Goal: Task Accomplishment & Management: Use online tool/utility

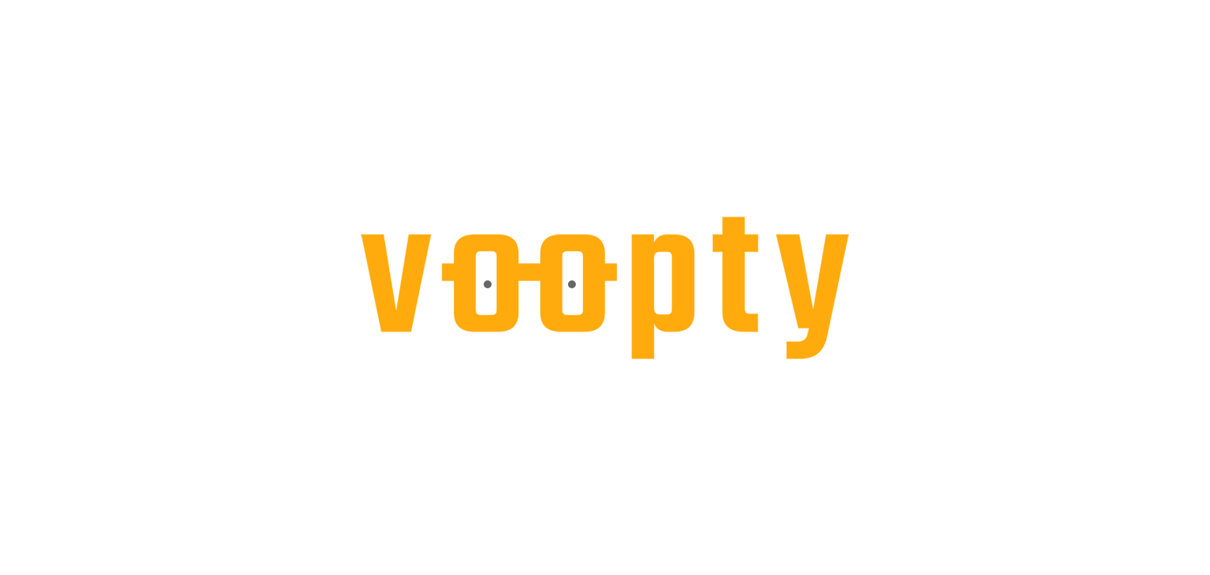
click at [582, 303] on div at bounding box center [605, 288] width 488 height 143
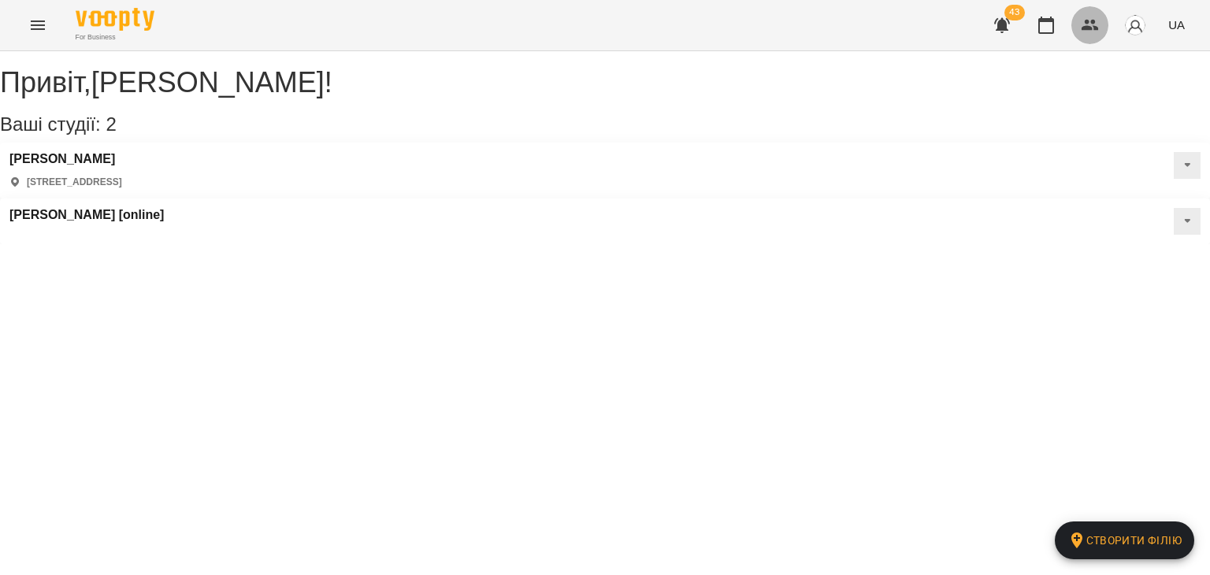
click at [1094, 39] on button "button" at bounding box center [1090, 25] width 38 height 38
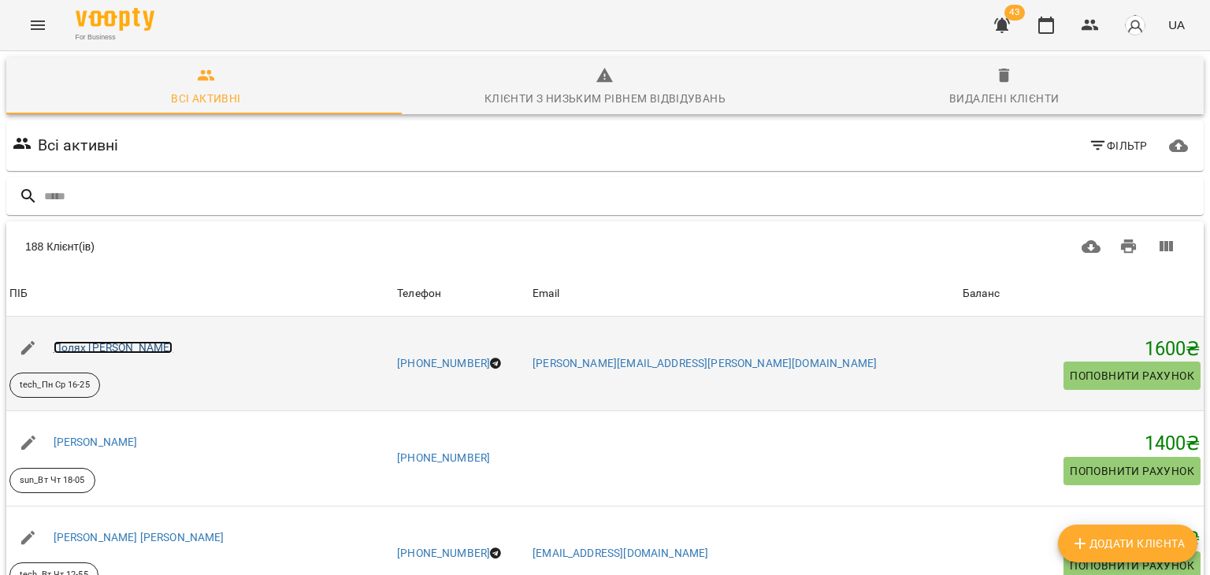
click at [163, 347] on link "Полях [PERSON_NAME]" at bounding box center [114, 347] width 120 height 13
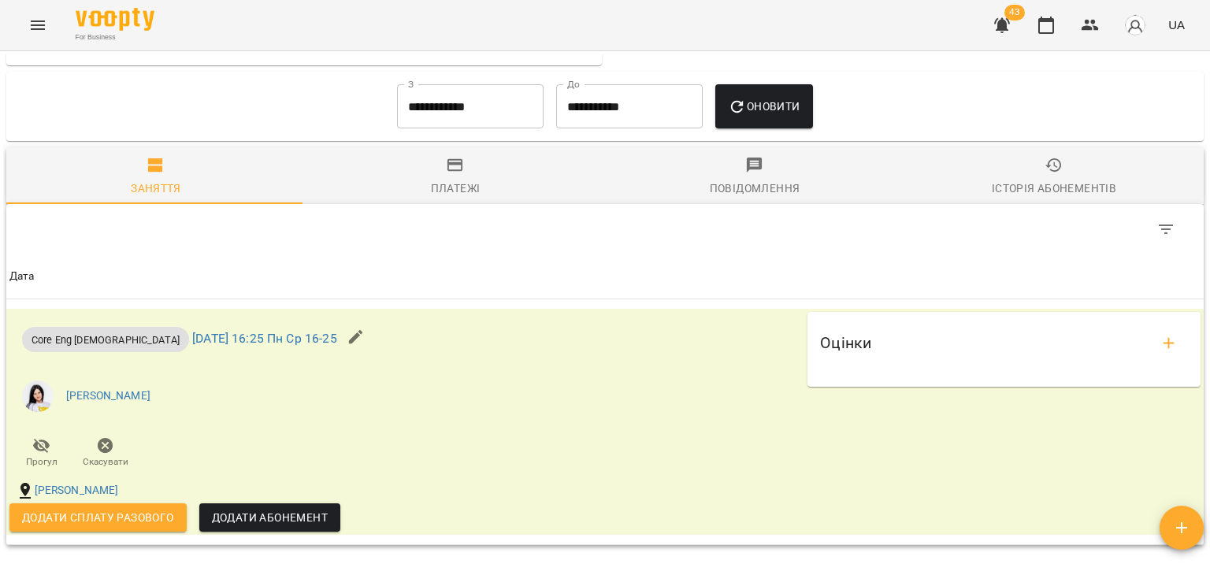
scroll to position [1188, 0]
click at [468, 168] on span "Платежі" at bounding box center [455, 178] width 280 height 43
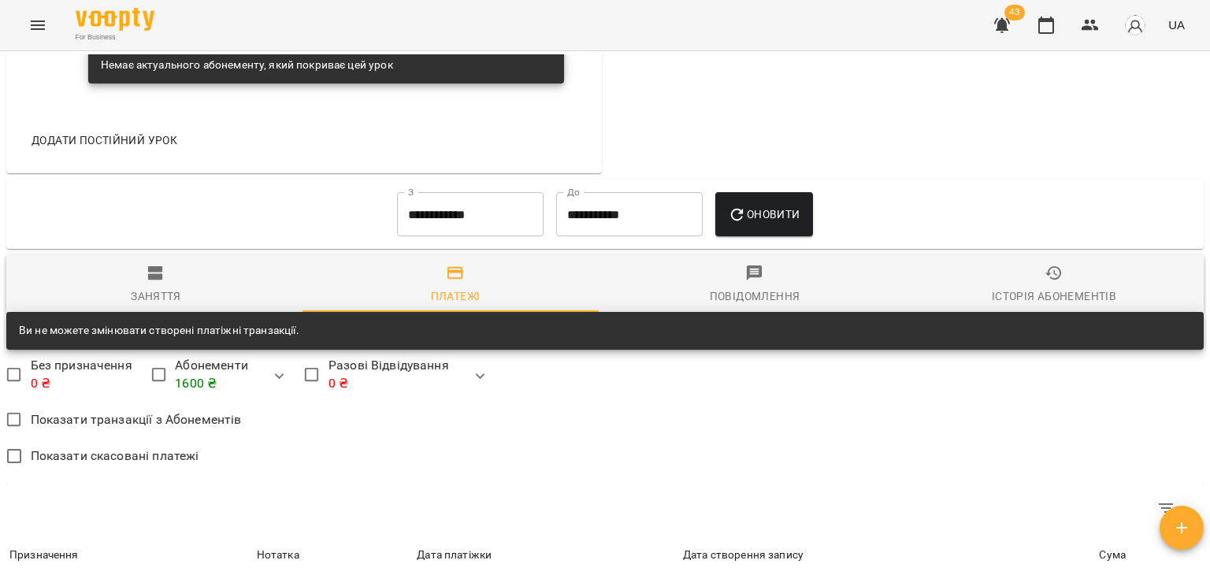
scroll to position [1081, 0]
click at [1179, 540] on button "button" at bounding box center [1182, 528] width 44 height 44
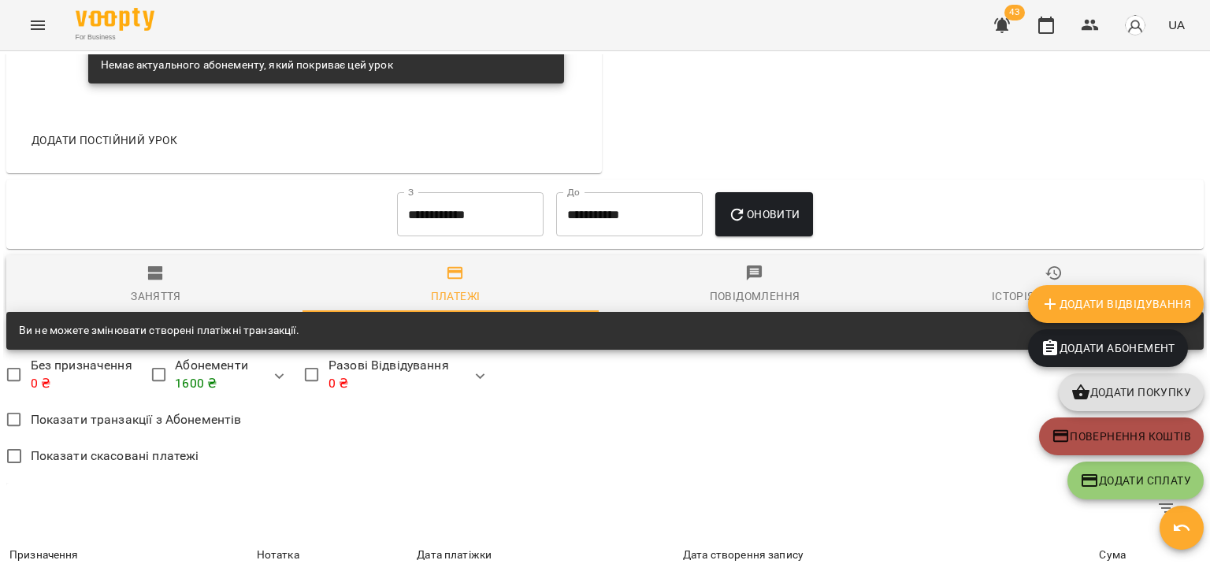
drag, startPoint x: 1146, startPoint y: 443, endPoint x: 1051, endPoint y: 443, distance: 94.5
click at [1051, 443] on button "Повернення коштів" at bounding box center [1121, 437] width 165 height 38
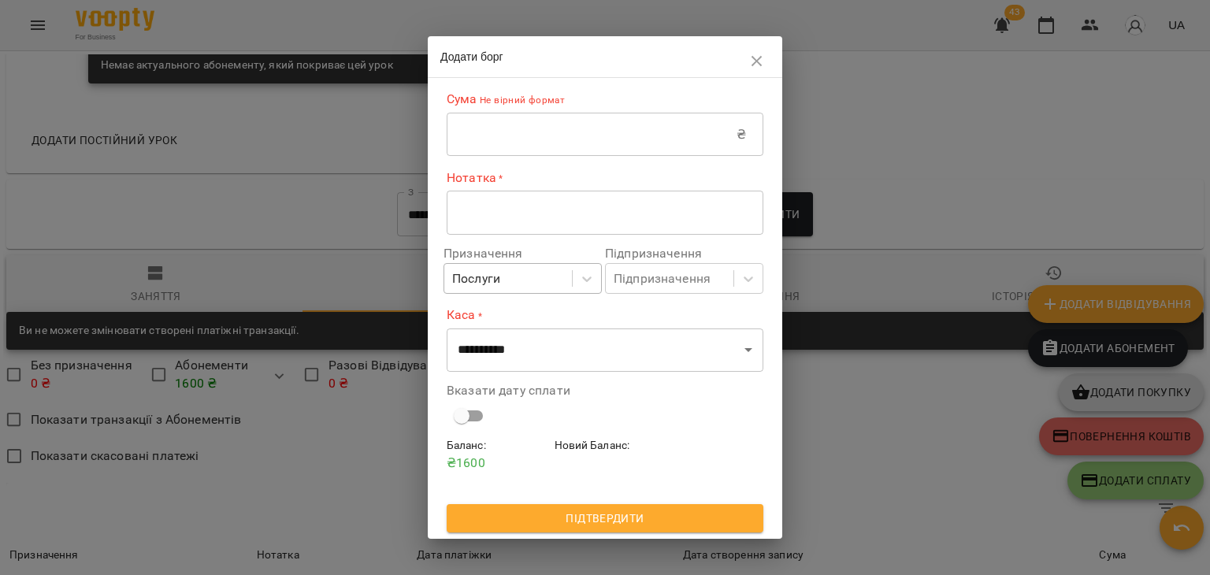
click at [538, 284] on div "Послуги" at bounding box center [508, 278] width 128 height 29
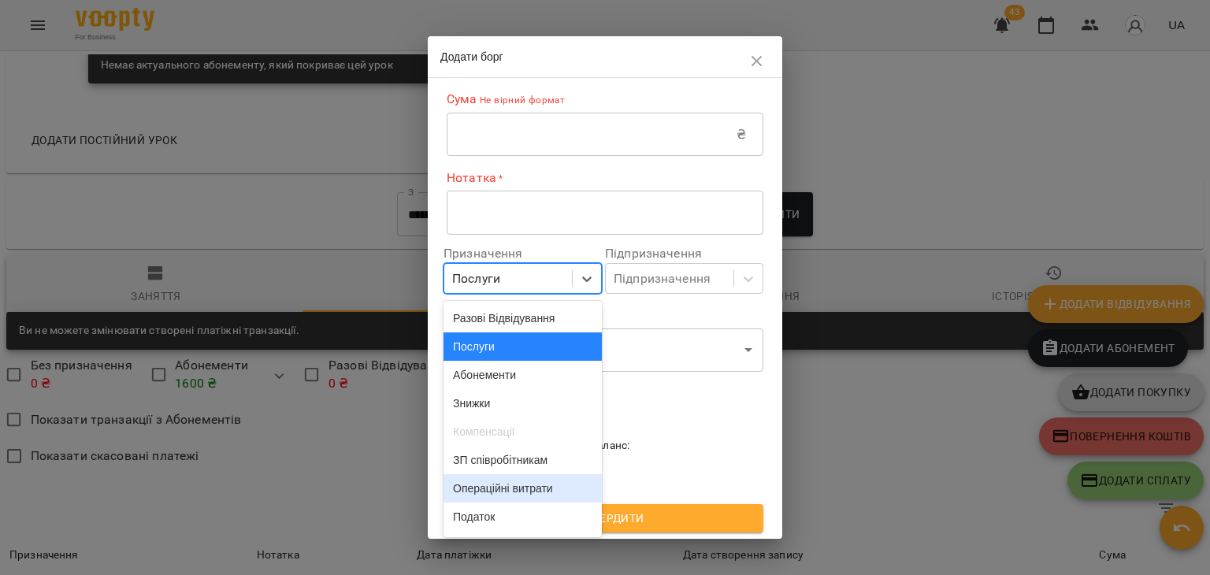
scroll to position [124, 0]
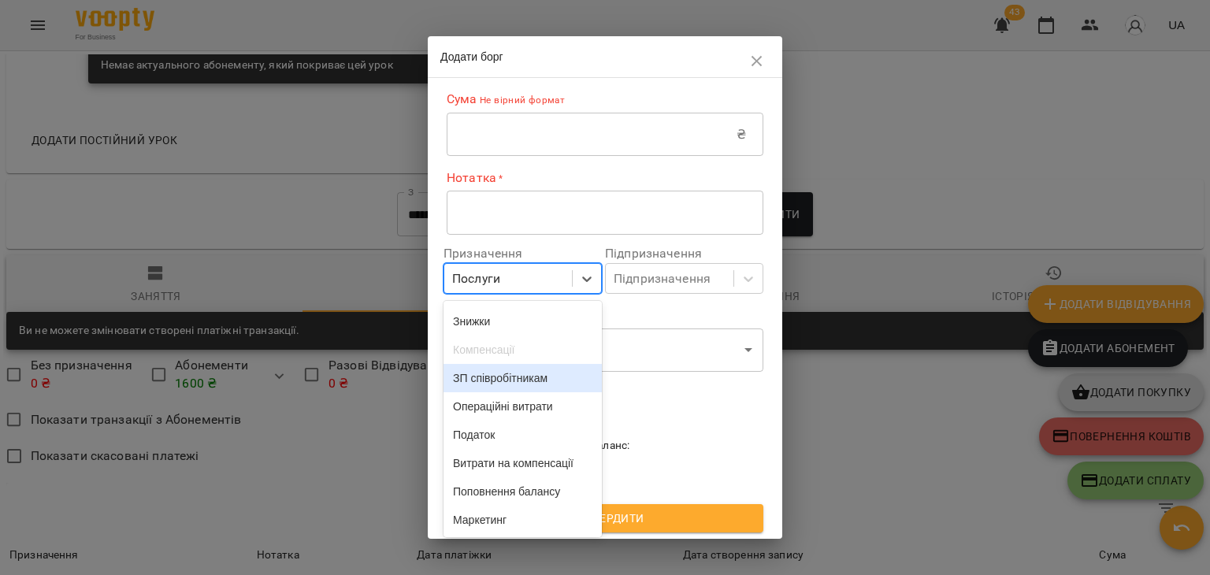
click at [707, 309] on label "Каса *" at bounding box center [605, 315] width 317 height 18
